Goal: Check status: Check status

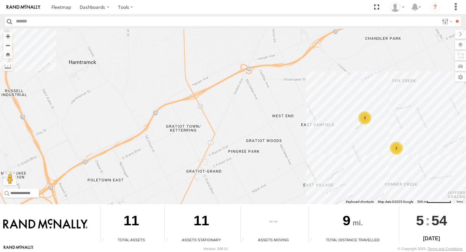
drag, startPoint x: 359, startPoint y: 167, endPoint x: 306, endPoint y: 125, distance: 67.8
click at [306, 125] on div "3 6 2" at bounding box center [233, 116] width 466 height 175
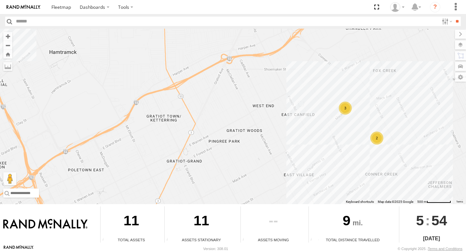
click at [378, 142] on div "2" at bounding box center [376, 137] width 13 height 13
